Goal: Task Accomplishment & Management: Use online tool/utility

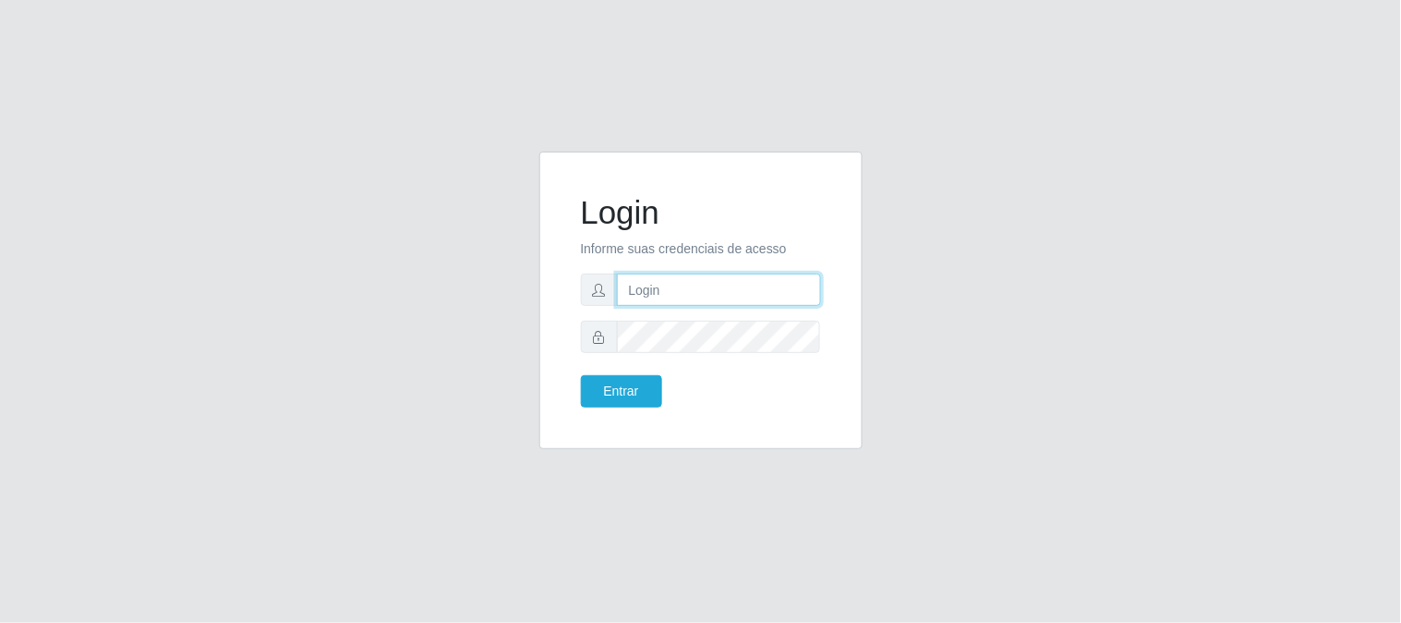
click at [681, 296] on input "text" at bounding box center [719, 289] width 204 height 32
type input "[EMAIL_ADDRESS][DOMAIN_NAME]"
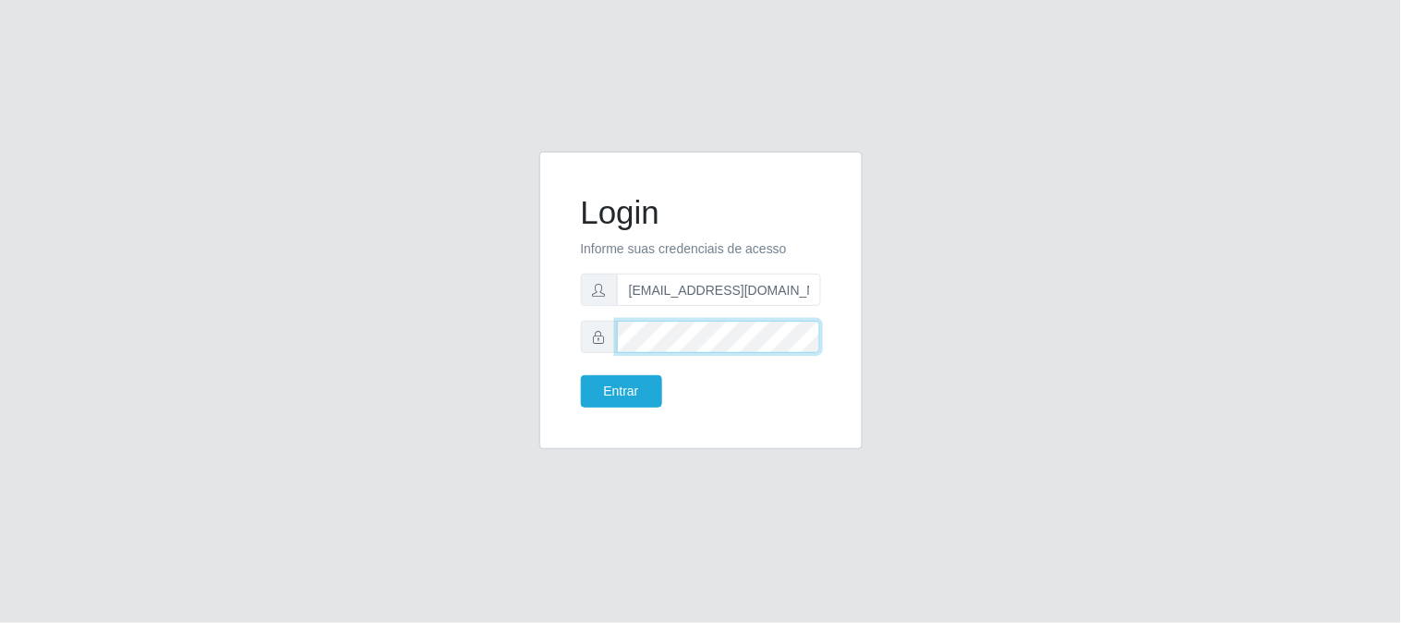
click at [581, 375] on button "Entrar" at bounding box center [621, 391] width 81 height 32
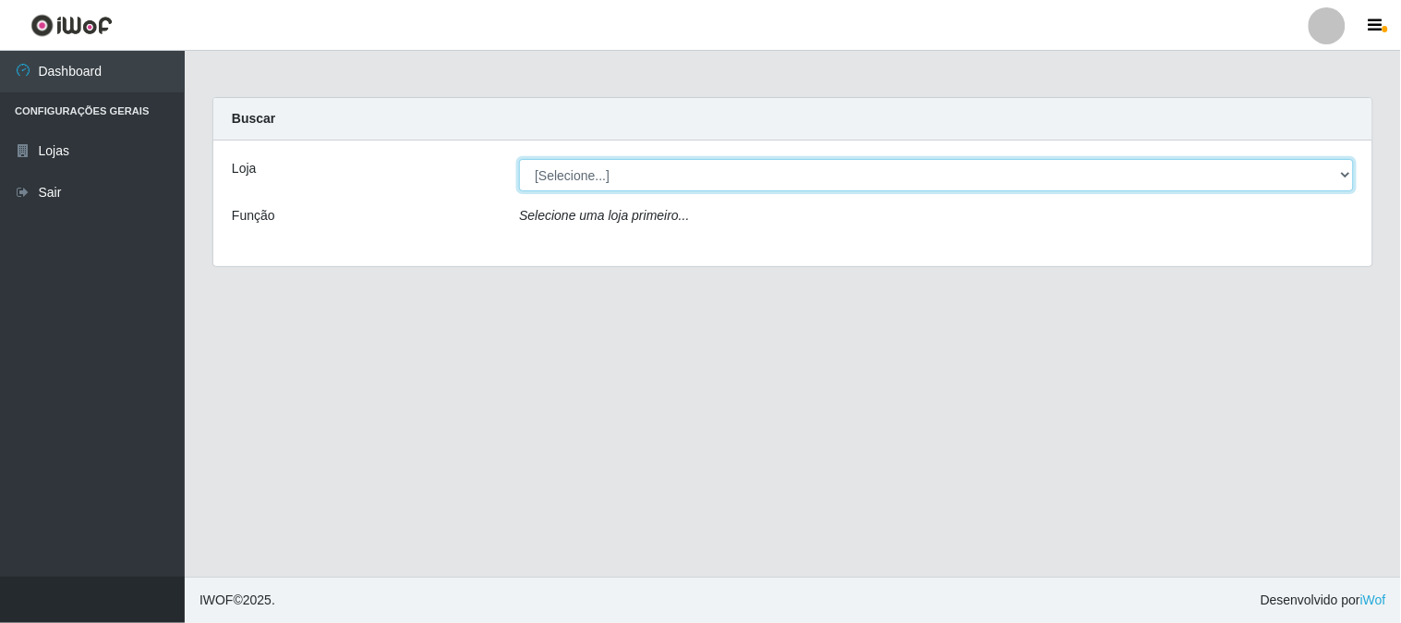
click at [768, 174] on select "[Selecione...] Queiroz Atacadão - [GEOGRAPHIC_DATA]" at bounding box center [936, 175] width 835 height 32
select select "464"
click at [519, 159] on select "[Selecione...] Queiroz Atacadão - [GEOGRAPHIC_DATA]" at bounding box center [936, 175] width 835 height 32
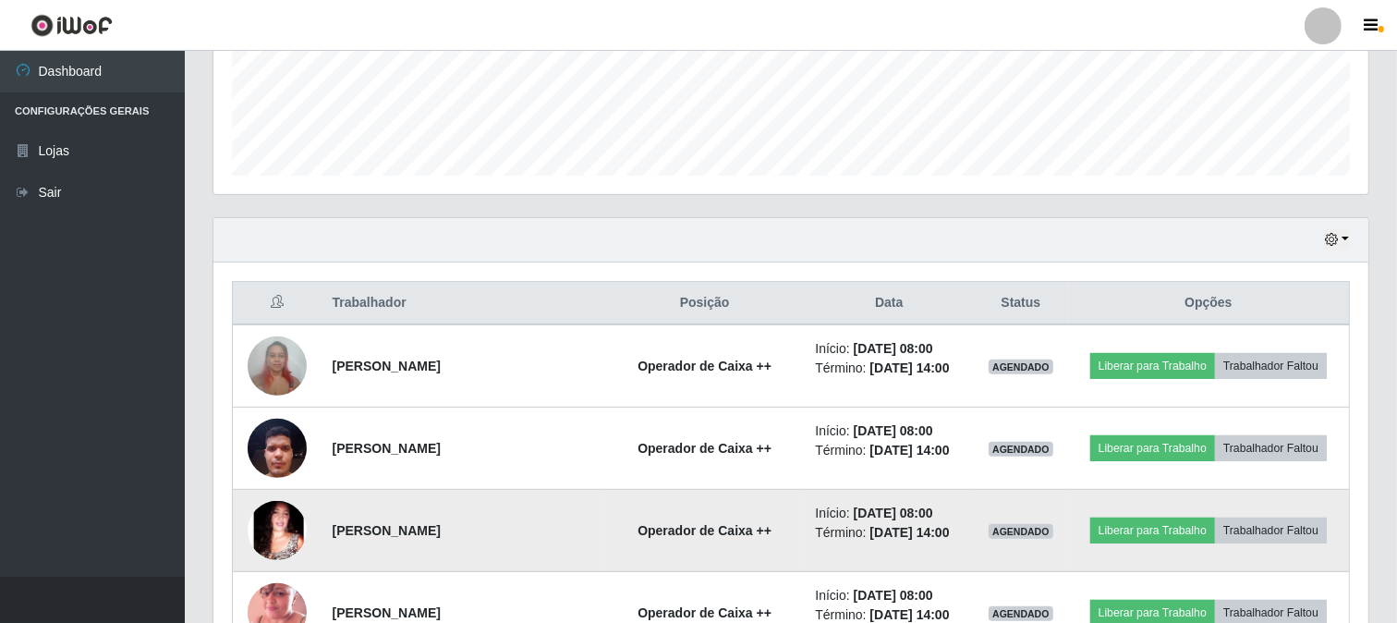
scroll to position [484, 0]
